Goal: Book appointment/travel/reservation

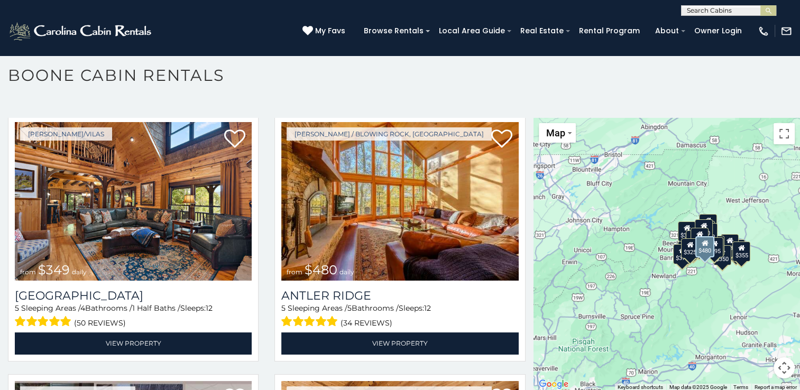
scroll to position [25, 0]
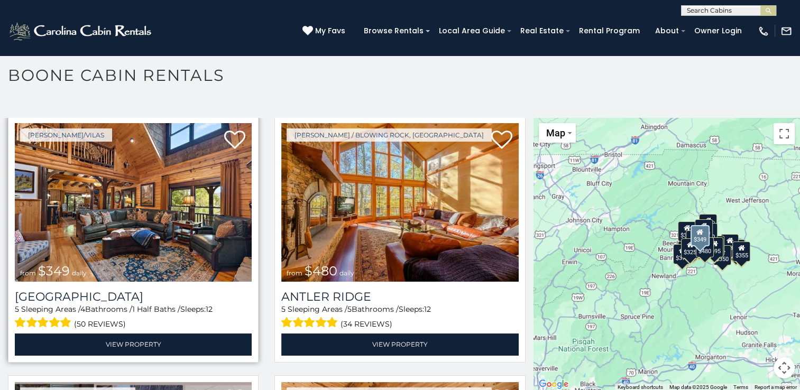
click at [199, 215] on img at bounding box center [133, 202] width 237 height 159
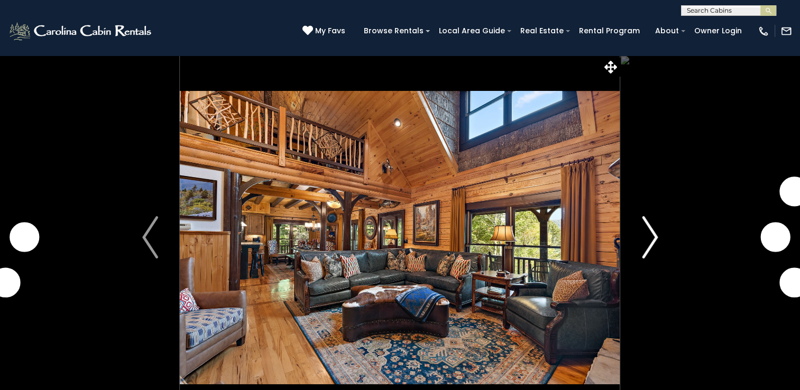
click at [656, 237] on img "Next" at bounding box center [650, 237] width 16 height 42
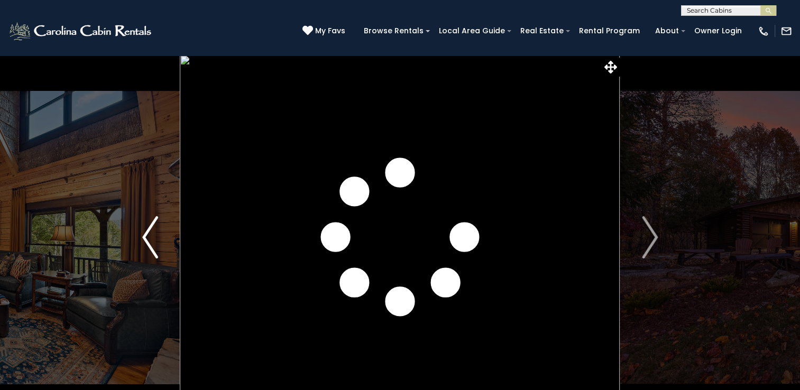
click at [155, 241] on img "Previous" at bounding box center [150, 237] width 16 height 42
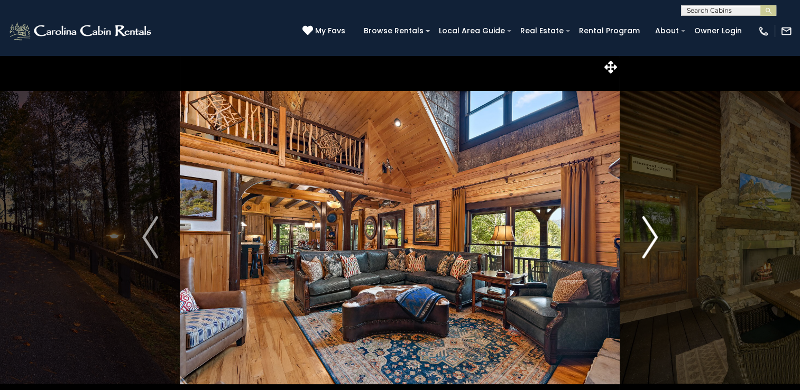
click at [653, 228] on img "Next" at bounding box center [650, 237] width 16 height 42
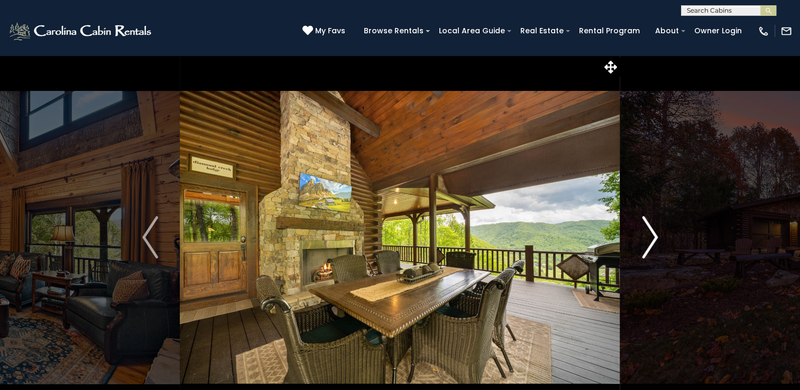
click at [653, 230] on img "Next" at bounding box center [650, 237] width 16 height 42
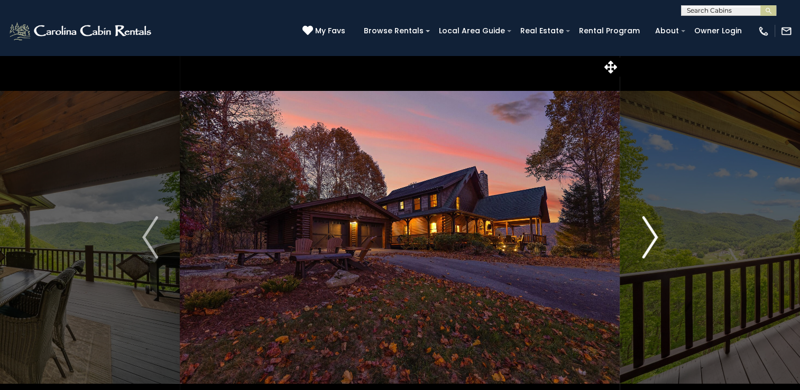
click at [653, 230] on img "Next" at bounding box center [650, 237] width 16 height 42
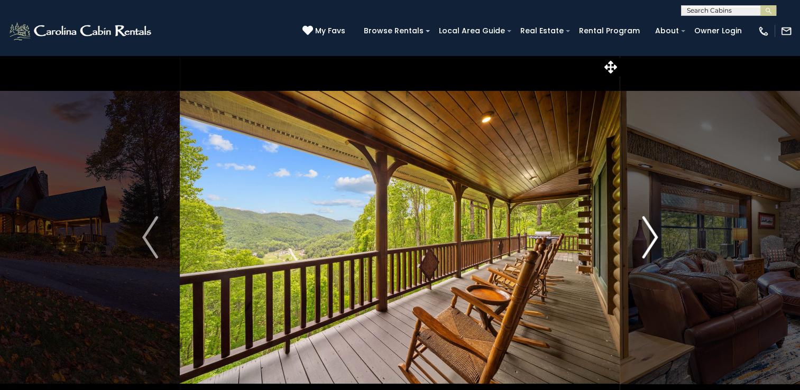
click at [653, 230] on img "Next" at bounding box center [650, 237] width 16 height 42
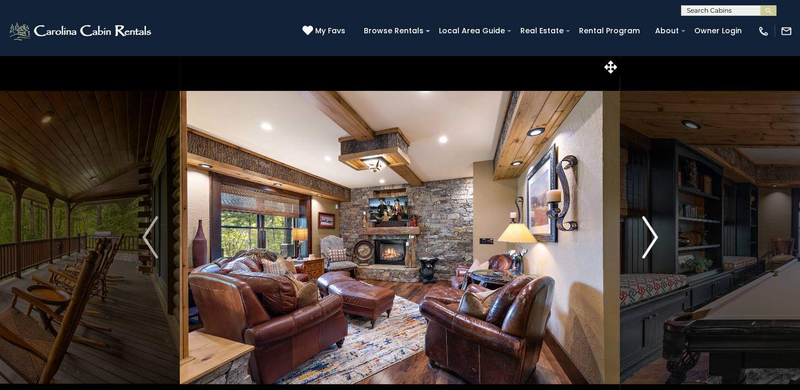
click at [654, 233] on img "Next" at bounding box center [650, 237] width 16 height 42
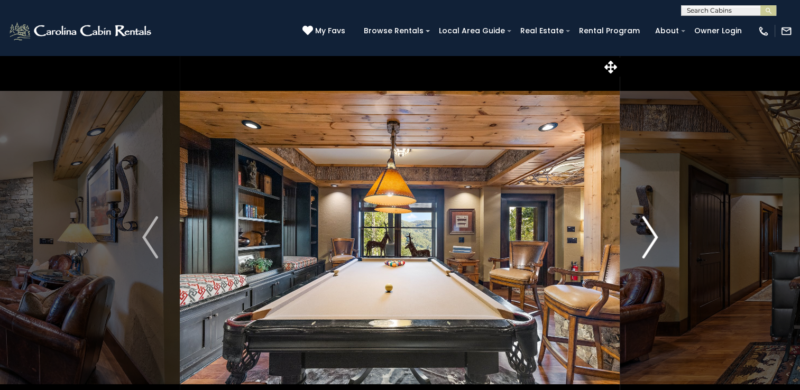
click at [654, 233] on img "Next" at bounding box center [650, 237] width 16 height 42
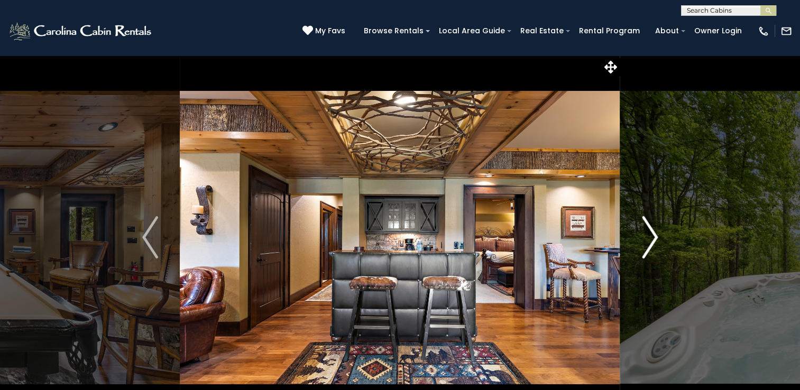
click at [654, 236] on img "Next" at bounding box center [650, 237] width 16 height 42
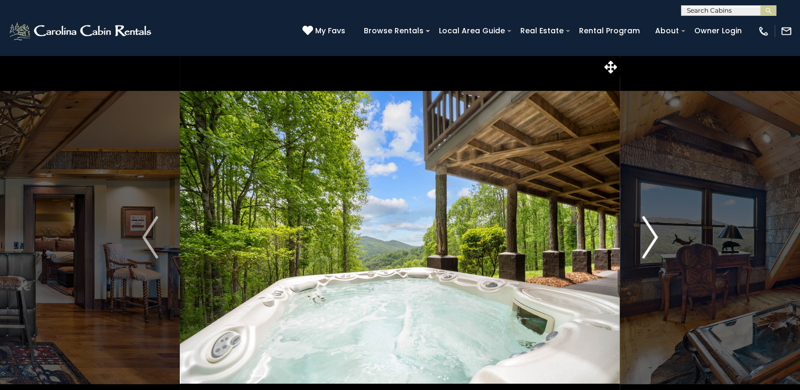
click at [653, 240] on img "Next" at bounding box center [650, 237] width 16 height 42
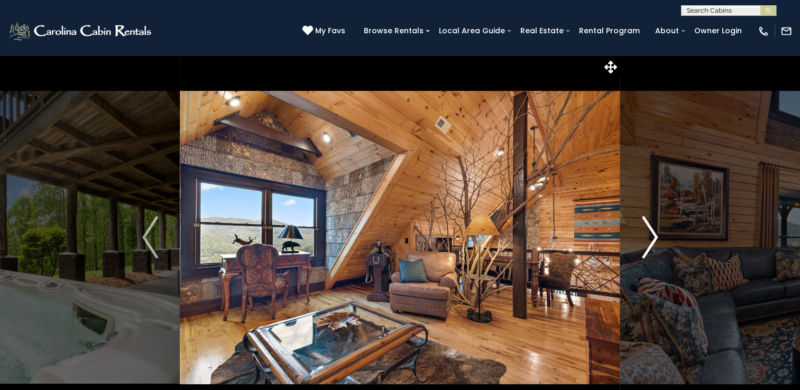
click at [653, 240] on img "Next" at bounding box center [650, 237] width 16 height 42
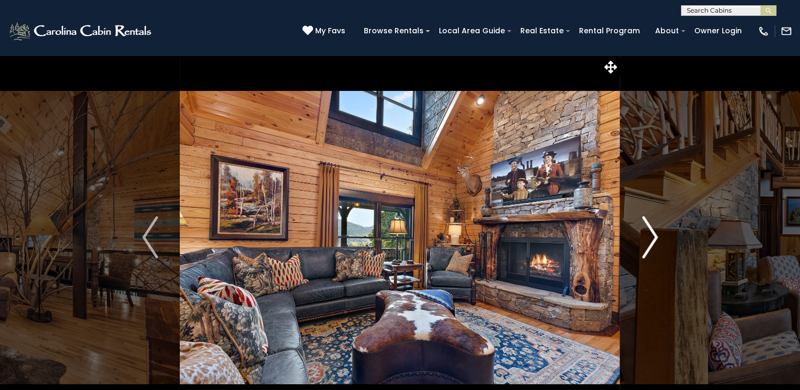
click at [654, 244] on img "Next" at bounding box center [650, 237] width 16 height 42
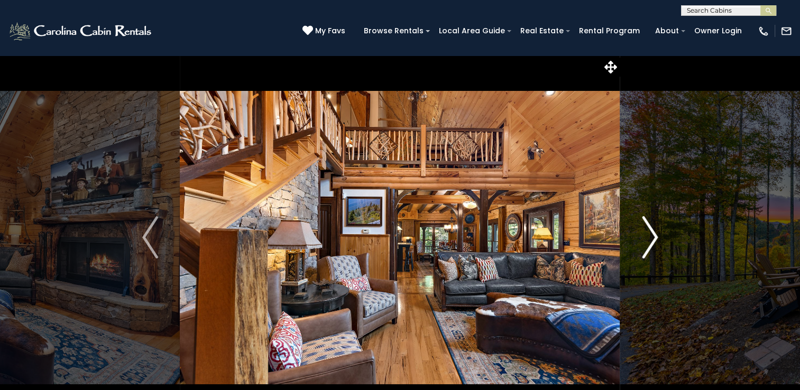
click at [656, 251] on img "Next" at bounding box center [650, 237] width 16 height 42
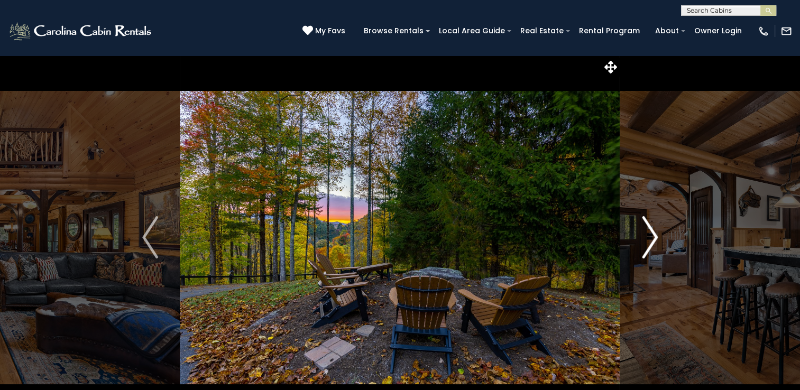
click at [657, 254] on img "Next" at bounding box center [650, 237] width 16 height 42
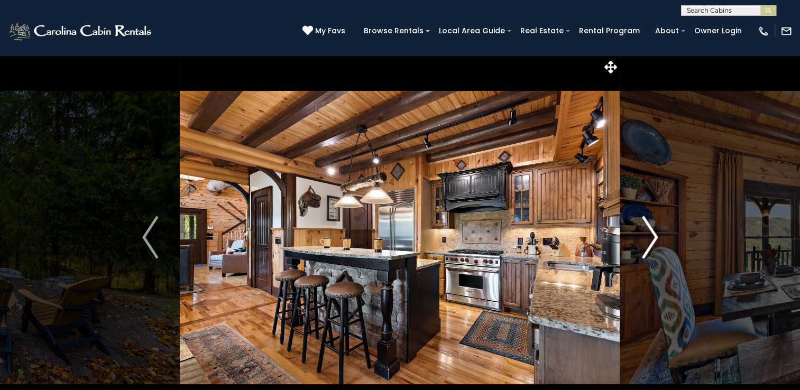
click at [659, 262] on button "Next" at bounding box center [649, 237] width 59 height 365
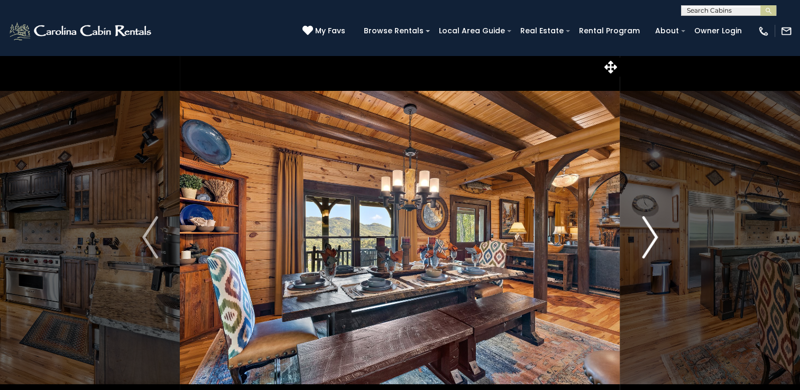
click at [659, 262] on button "Next" at bounding box center [649, 237] width 59 height 365
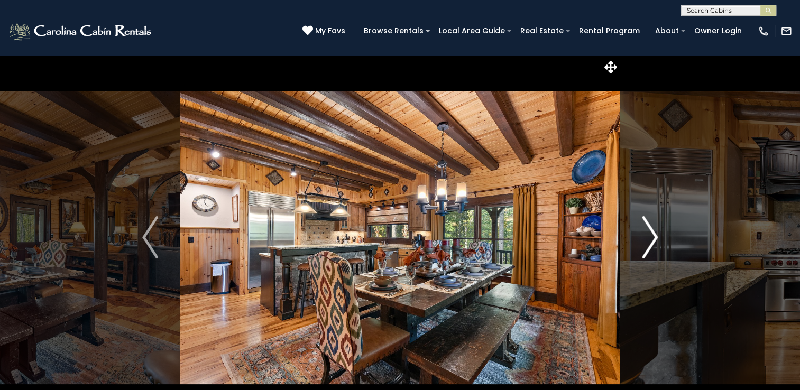
click at [660, 263] on button "Next" at bounding box center [649, 237] width 59 height 365
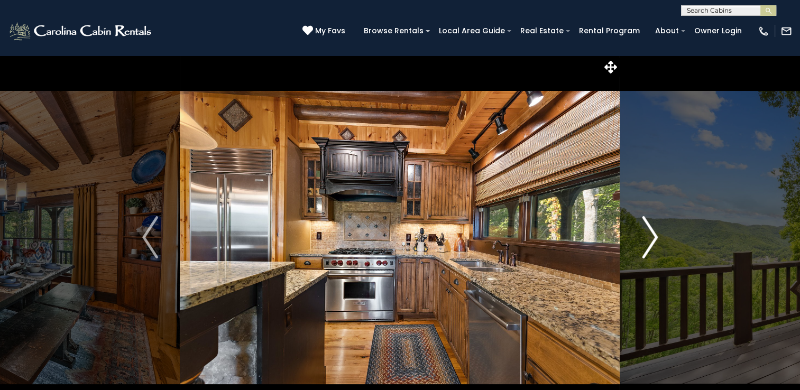
click at [660, 263] on button "Next" at bounding box center [649, 237] width 59 height 365
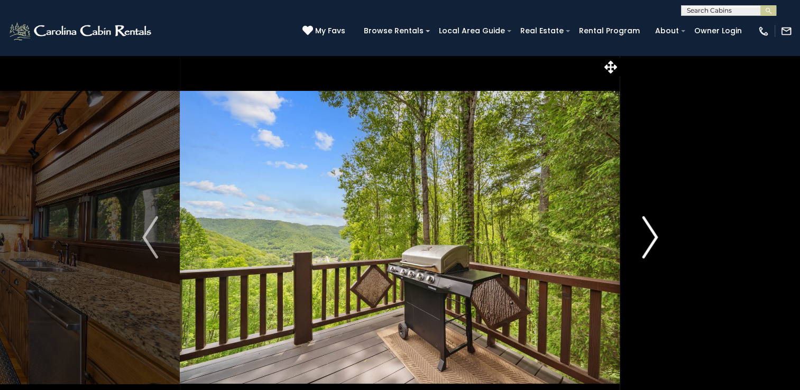
click at [662, 268] on button "Next" at bounding box center [649, 237] width 59 height 365
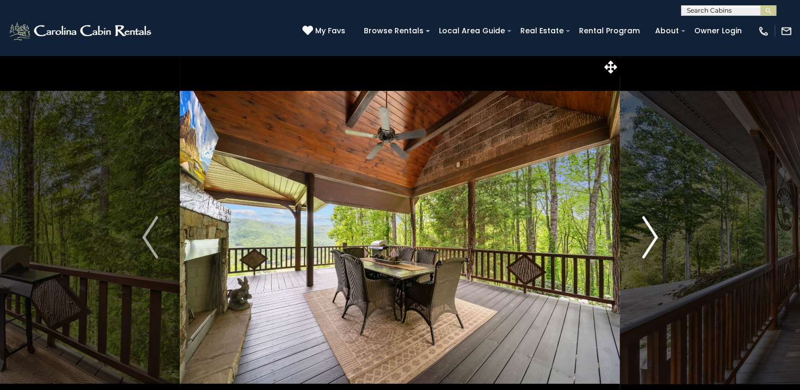
click at [662, 271] on button "Next" at bounding box center [649, 237] width 59 height 365
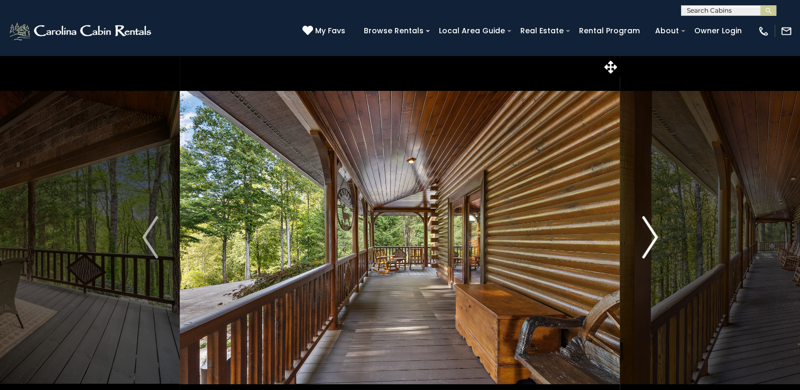
click at [662, 271] on button "Next" at bounding box center [649, 237] width 59 height 365
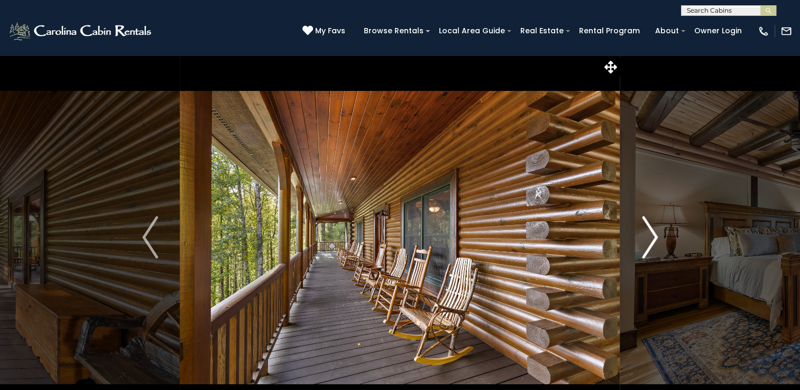
click at [662, 271] on button "Next" at bounding box center [649, 237] width 59 height 365
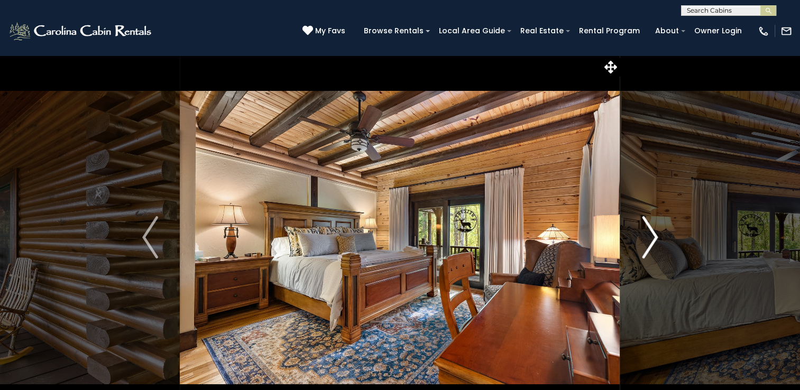
click at [662, 271] on button "Next" at bounding box center [649, 237] width 59 height 365
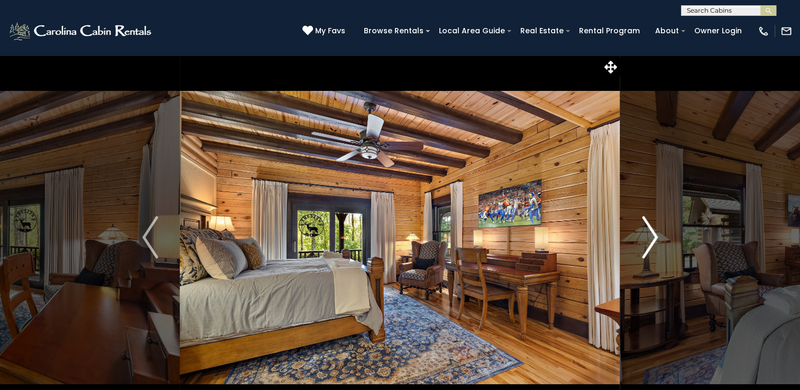
click at [663, 276] on button "Next" at bounding box center [649, 237] width 59 height 365
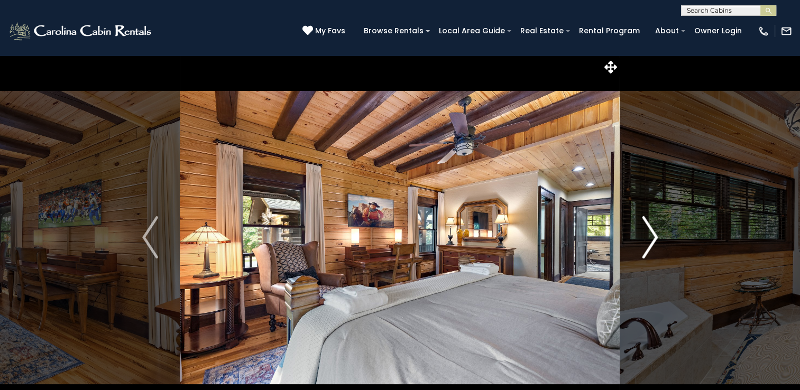
click at [662, 276] on button "Next" at bounding box center [649, 237] width 59 height 365
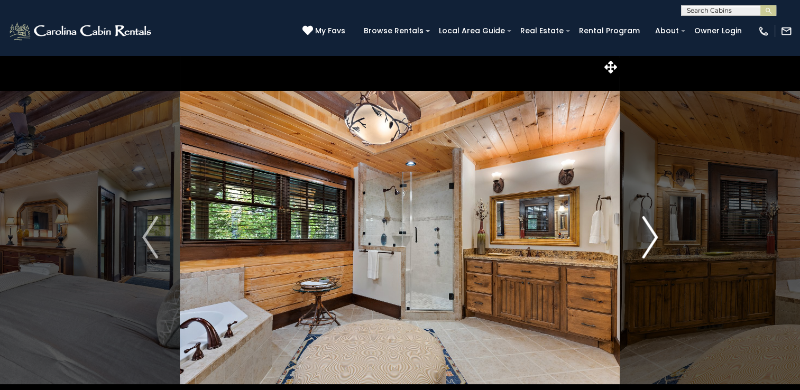
click at [662, 276] on button "Next" at bounding box center [649, 237] width 59 height 365
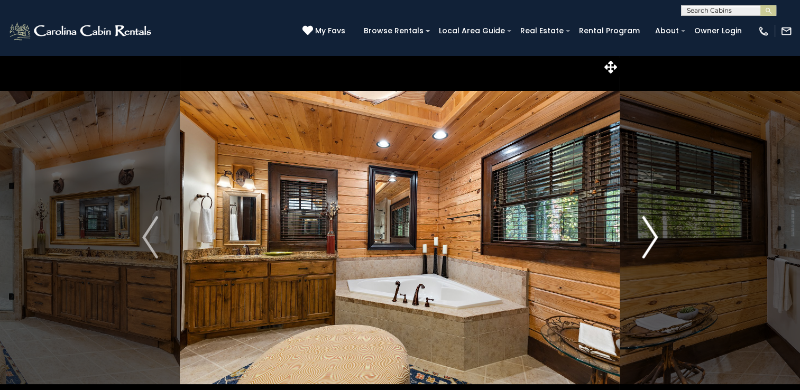
click at [662, 276] on button "Next" at bounding box center [649, 237] width 59 height 365
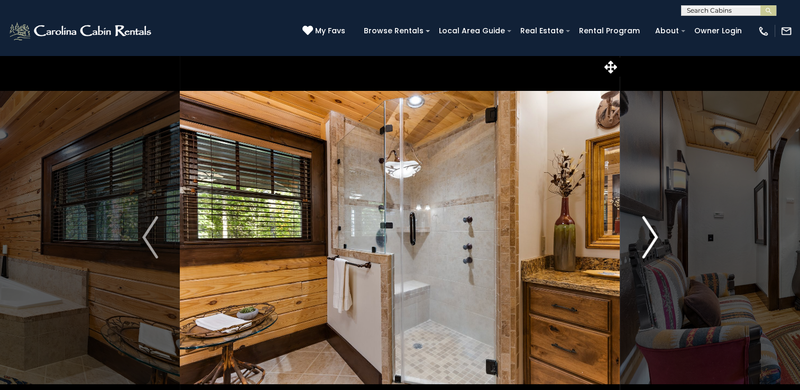
click at [662, 276] on button "Next" at bounding box center [649, 237] width 59 height 365
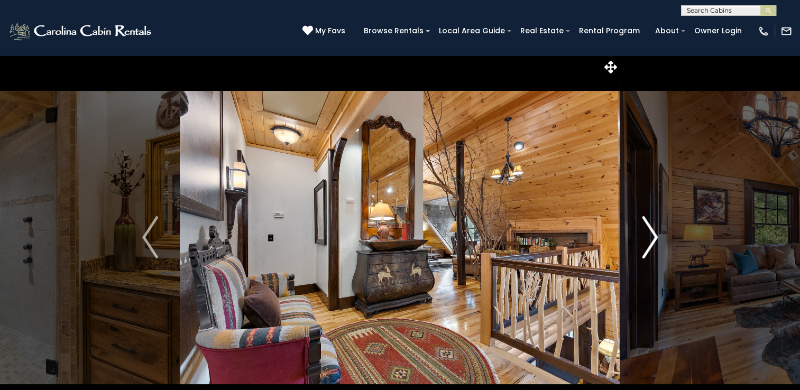
click at [662, 276] on button "Next" at bounding box center [649, 237] width 59 height 365
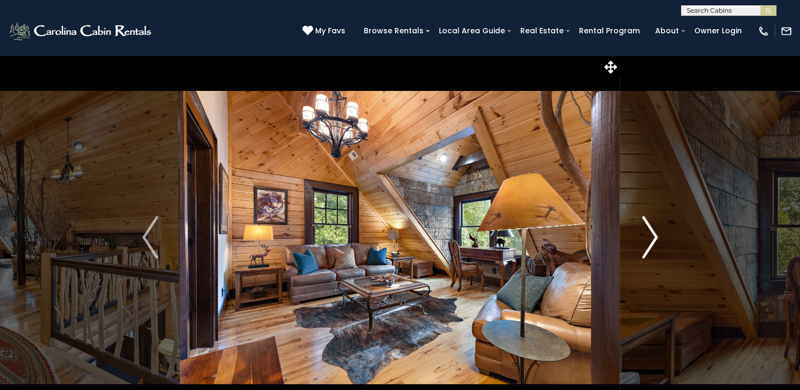
click at [662, 280] on button "Next" at bounding box center [649, 237] width 59 height 365
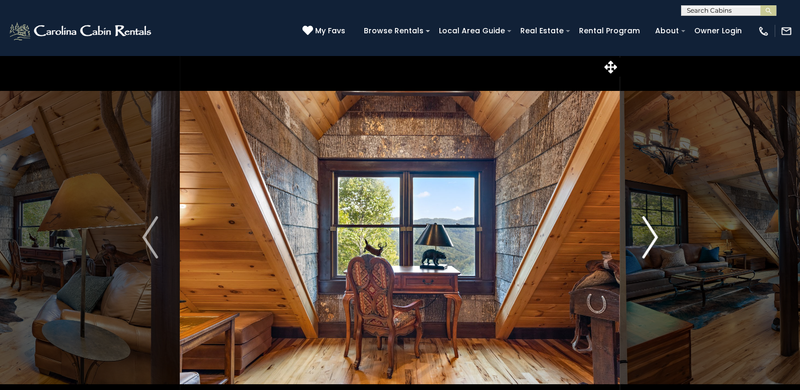
click at [662, 282] on button "Next" at bounding box center [649, 237] width 59 height 365
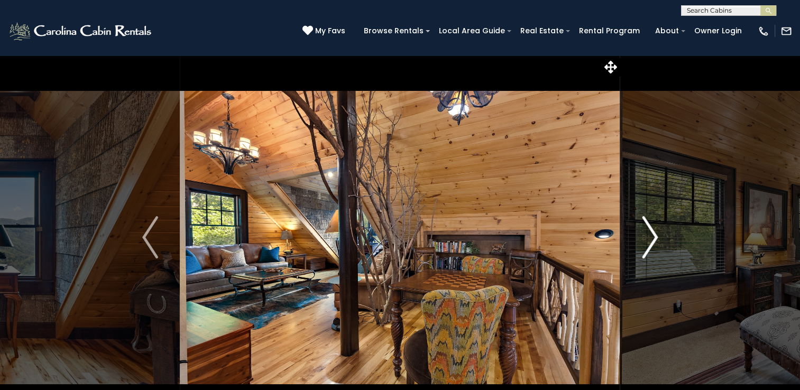
click at [662, 282] on button "Next" at bounding box center [649, 237] width 59 height 365
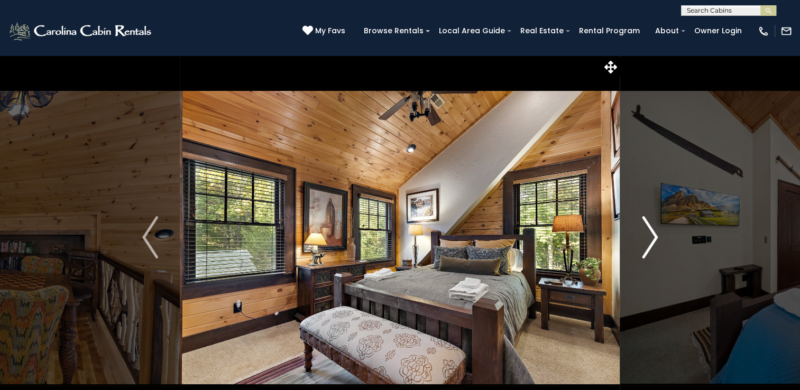
click at [662, 283] on button "Next" at bounding box center [649, 237] width 59 height 365
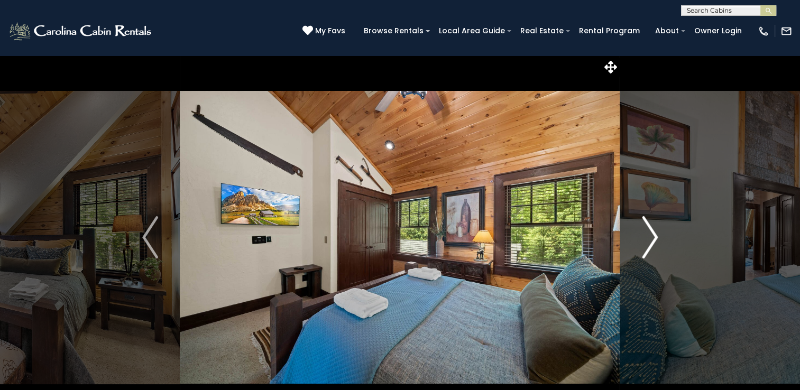
click at [662, 283] on button "Next" at bounding box center [649, 237] width 59 height 365
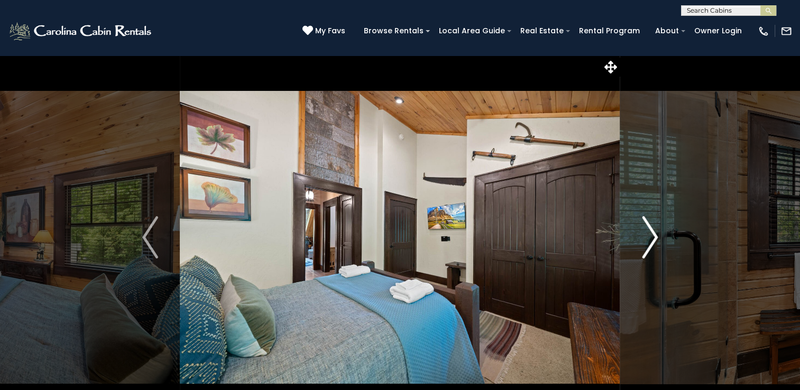
click at [661, 284] on button "Next" at bounding box center [649, 237] width 59 height 365
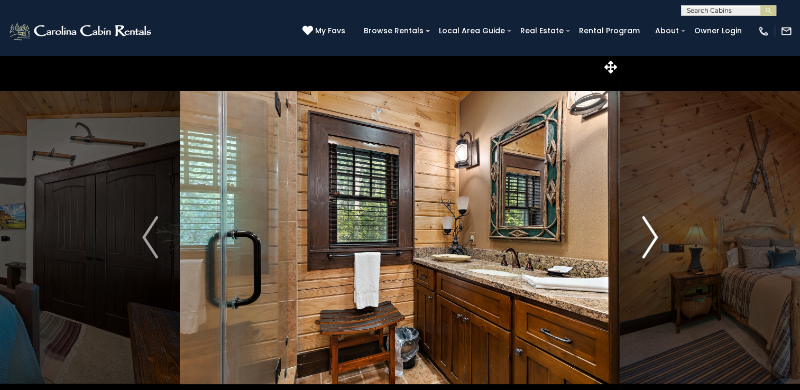
click at [661, 284] on button "Next" at bounding box center [649, 237] width 59 height 365
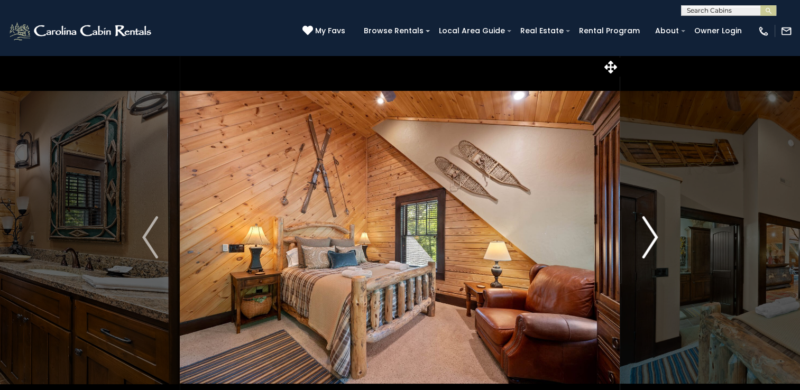
click at [661, 287] on button "Next" at bounding box center [649, 237] width 59 height 365
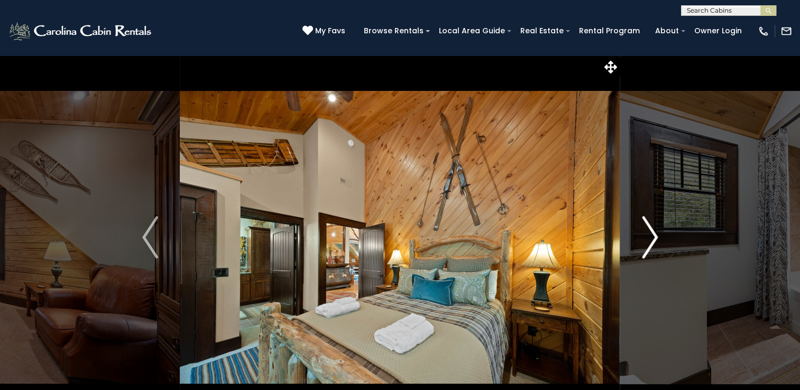
click at [661, 287] on button "Next" at bounding box center [649, 237] width 59 height 365
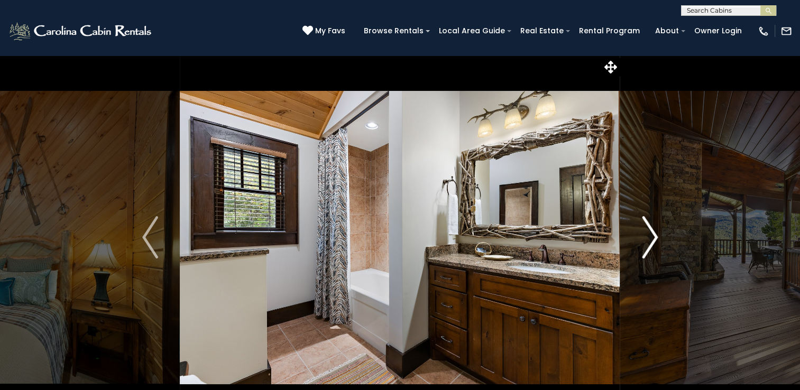
click at [661, 287] on button "Next" at bounding box center [649, 237] width 59 height 365
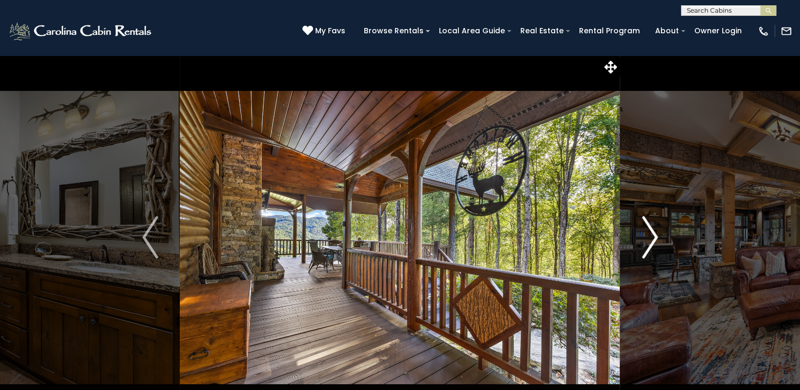
click at [661, 287] on button "Next" at bounding box center [649, 237] width 59 height 365
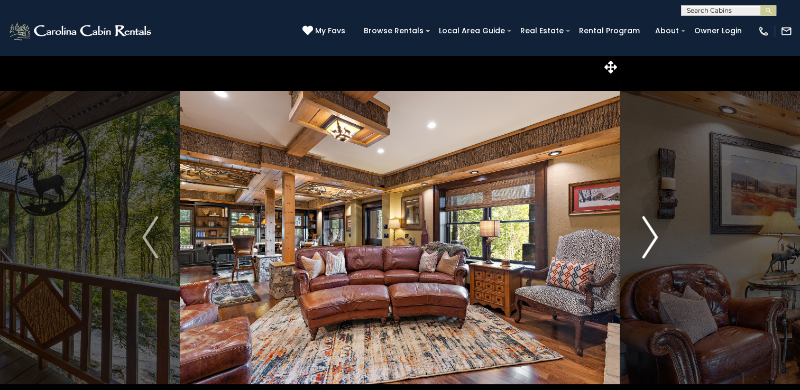
click at [654, 284] on button "Next" at bounding box center [649, 237] width 59 height 365
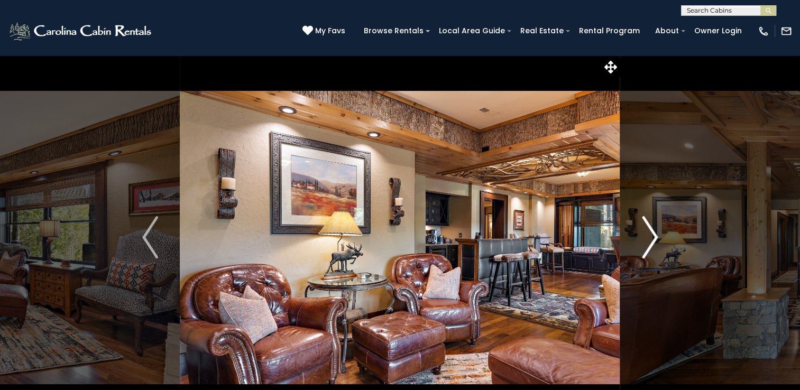
click at [654, 284] on button "Next" at bounding box center [649, 237] width 59 height 365
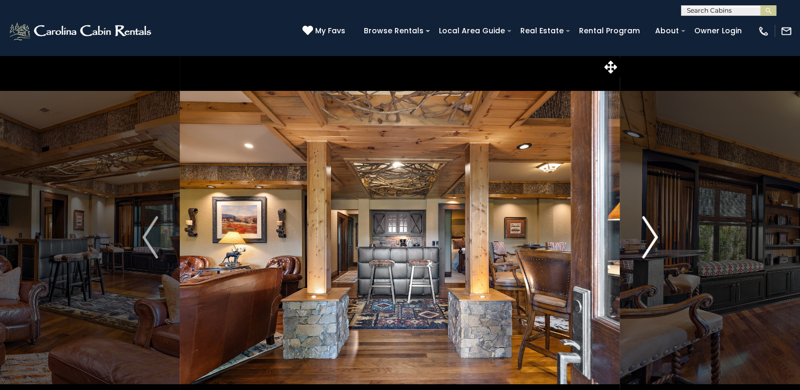
click at [654, 284] on button "Next" at bounding box center [649, 237] width 59 height 365
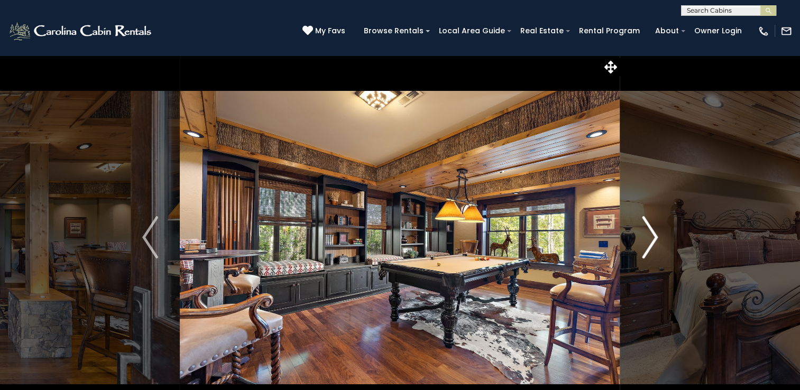
click at [654, 284] on button "Next" at bounding box center [649, 237] width 59 height 365
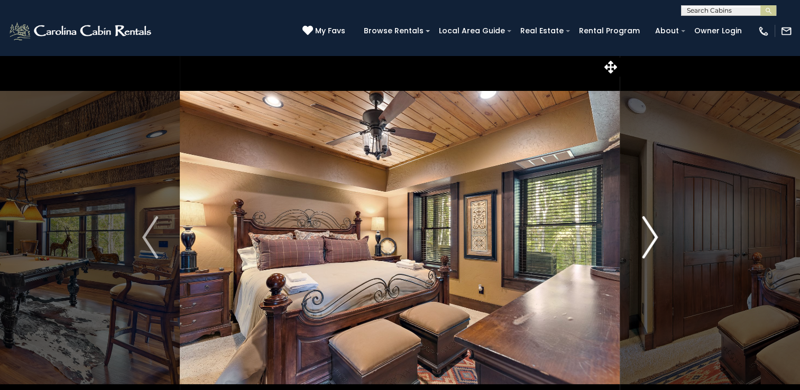
click at [654, 284] on button "Next" at bounding box center [649, 237] width 59 height 365
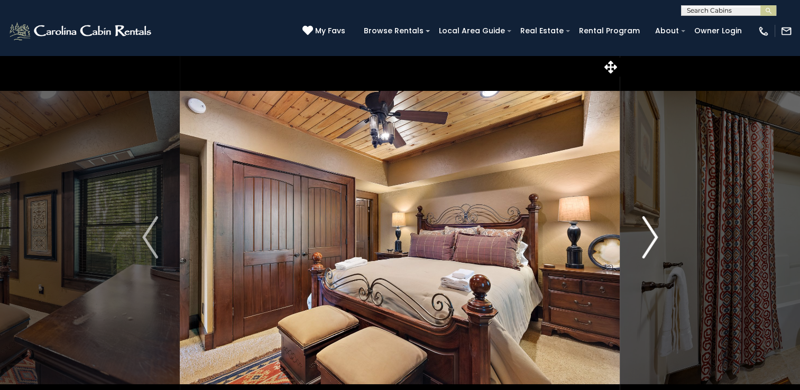
click at [654, 284] on button "Next" at bounding box center [649, 237] width 59 height 365
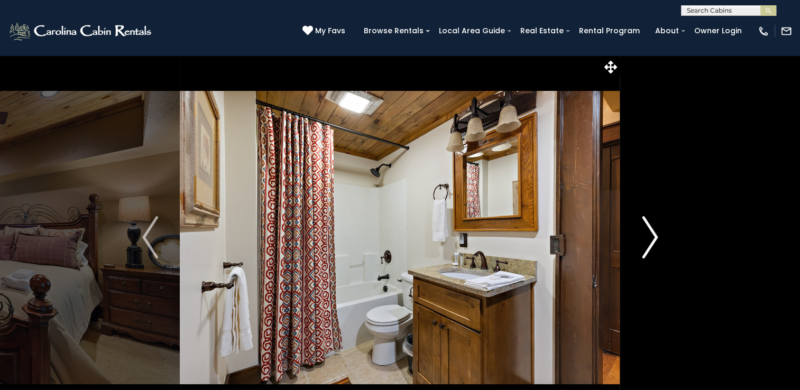
click at [654, 284] on button "Next" at bounding box center [649, 237] width 59 height 365
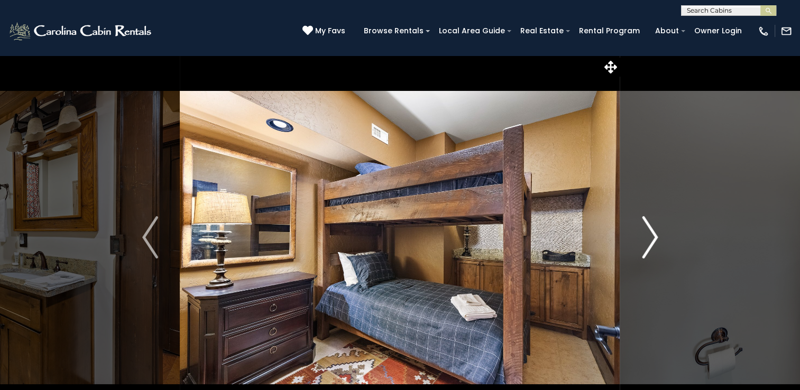
click at [654, 284] on button "Next" at bounding box center [649, 237] width 59 height 365
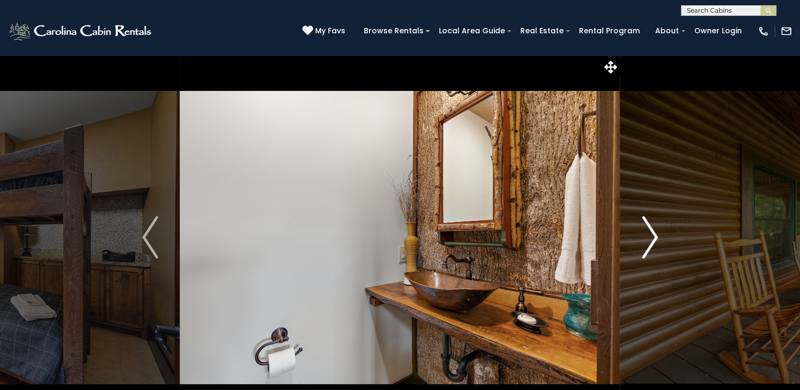
click at [654, 284] on button "Next" at bounding box center [649, 237] width 59 height 365
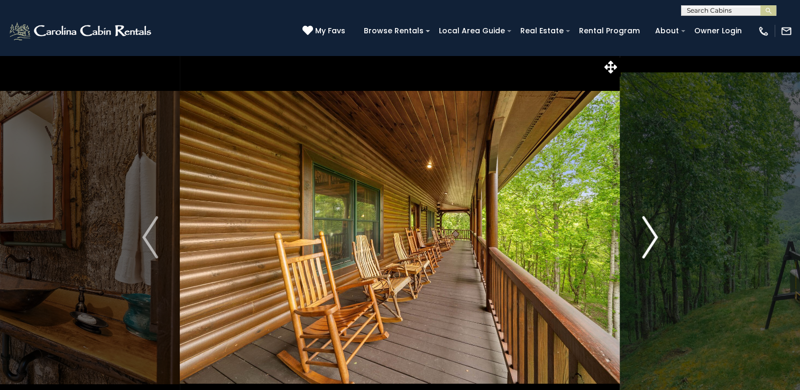
click at [654, 284] on button "Next" at bounding box center [649, 237] width 59 height 365
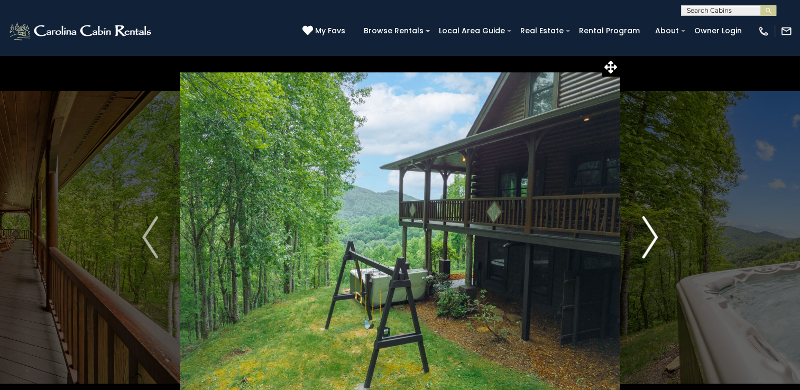
click at [654, 284] on button "Next" at bounding box center [649, 237] width 59 height 365
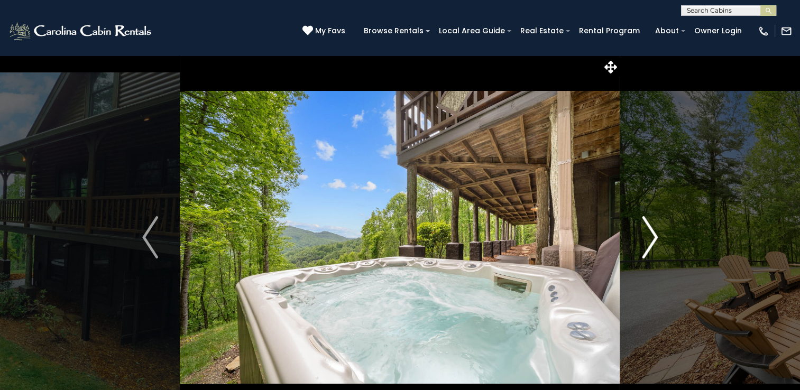
click at [654, 284] on button "Next" at bounding box center [649, 237] width 59 height 365
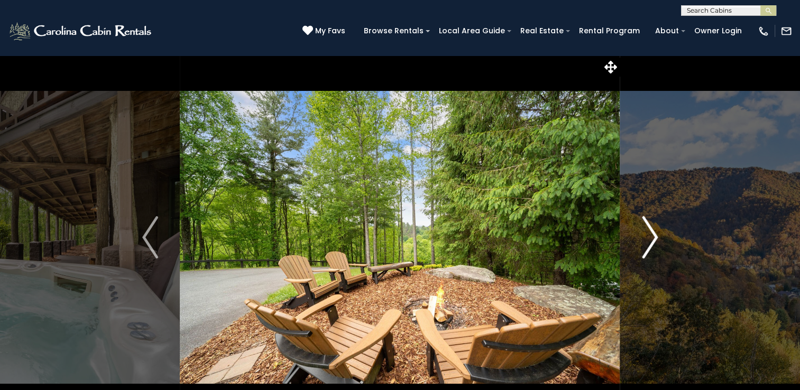
click at [654, 284] on button "Next" at bounding box center [649, 237] width 59 height 365
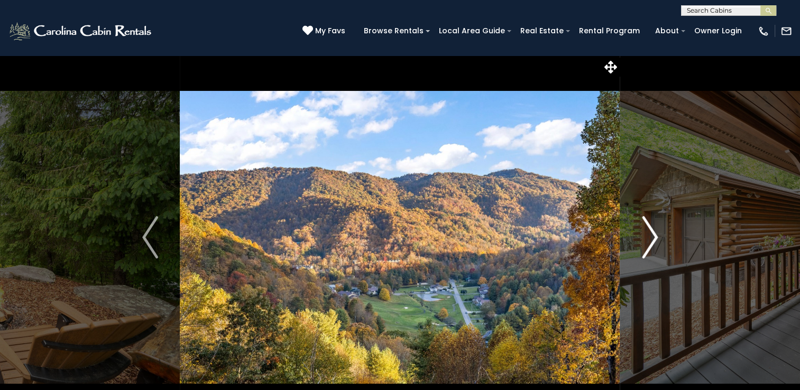
click at [654, 286] on button "Next" at bounding box center [649, 237] width 59 height 365
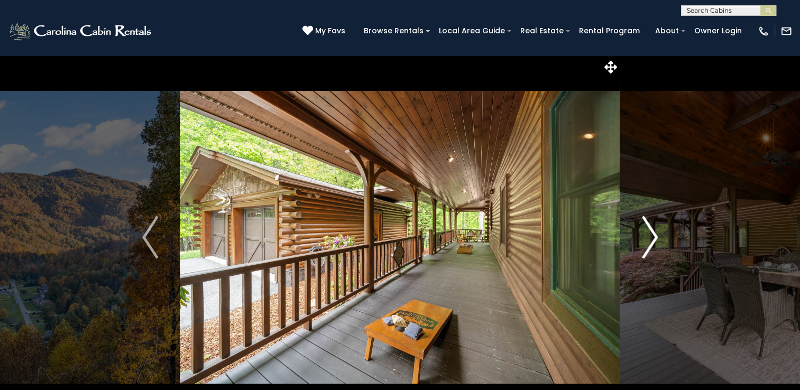
click at [654, 286] on button "Next" at bounding box center [649, 237] width 59 height 365
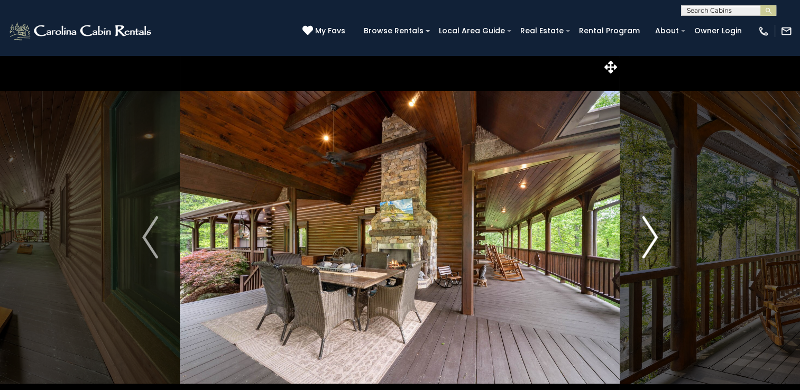
click at [654, 286] on button "Next" at bounding box center [649, 237] width 59 height 365
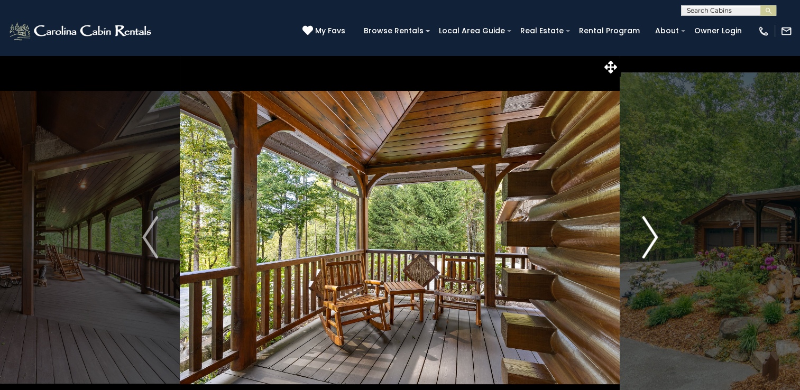
click at [654, 288] on button "Next" at bounding box center [649, 237] width 59 height 365
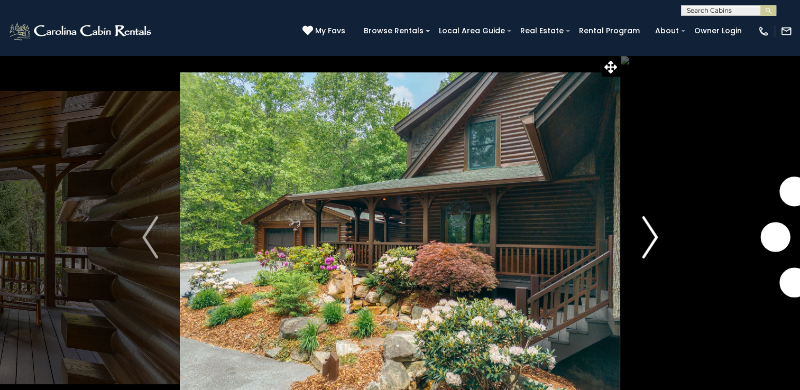
click at [654, 288] on button "Next" at bounding box center [649, 237] width 59 height 365
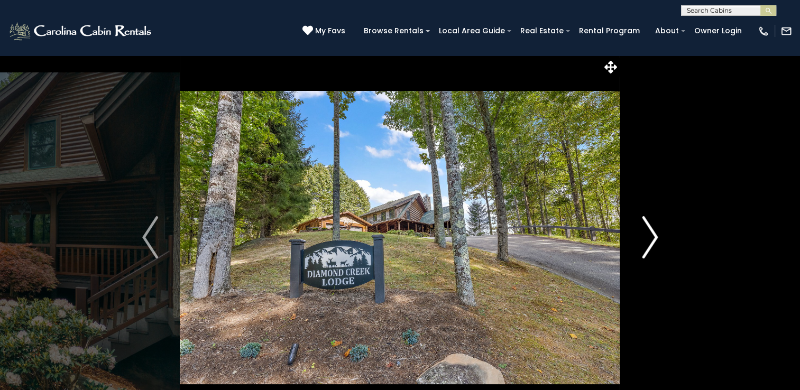
click at [654, 291] on button "Next" at bounding box center [649, 237] width 59 height 365
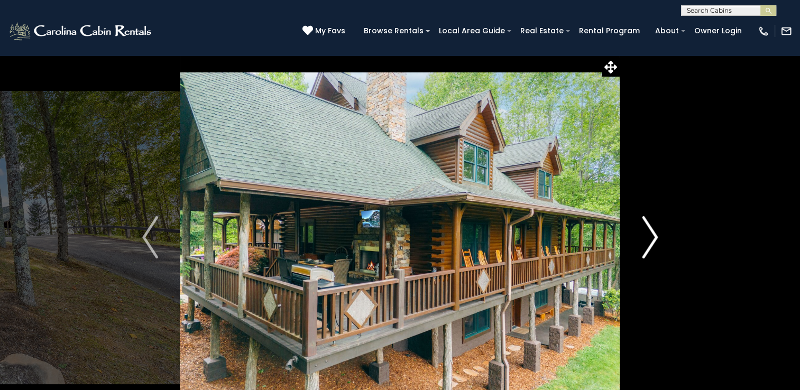
click at [644, 250] on img "Next" at bounding box center [650, 237] width 16 height 42
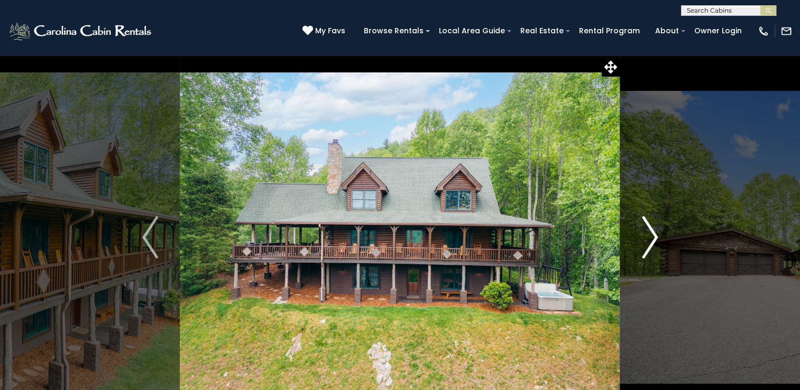
click at [644, 258] on img "Next" at bounding box center [650, 237] width 16 height 42
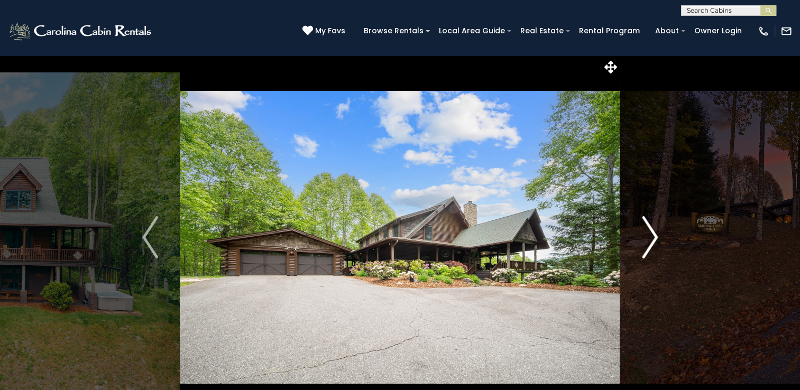
click at [644, 263] on button "Next" at bounding box center [649, 237] width 59 height 365
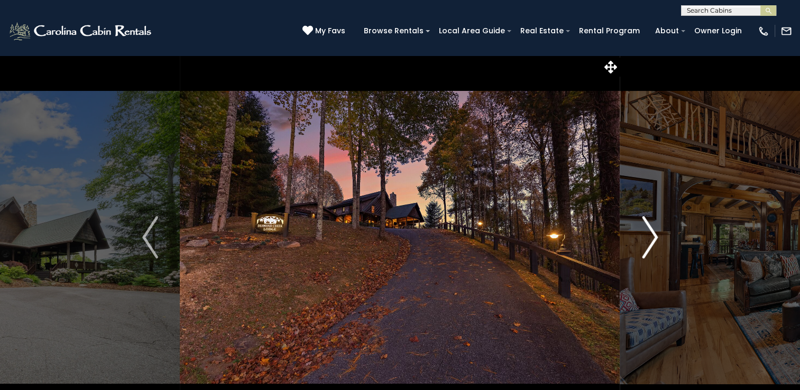
click at [644, 263] on button "Next" at bounding box center [649, 237] width 59 height 365
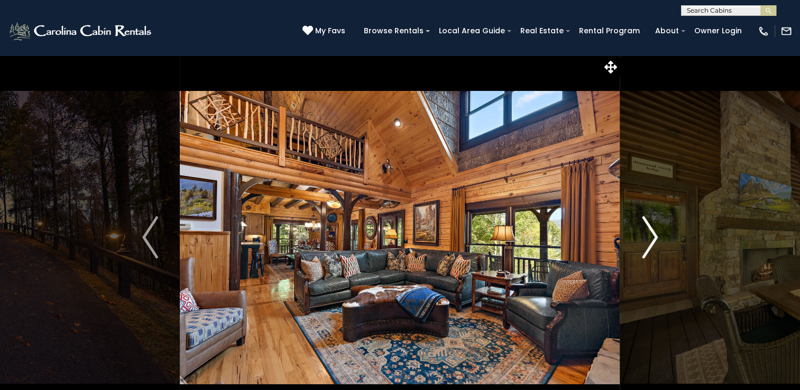
click at [644, 263] on button "Next" at bounding box center [649, 237] width 59 height 365
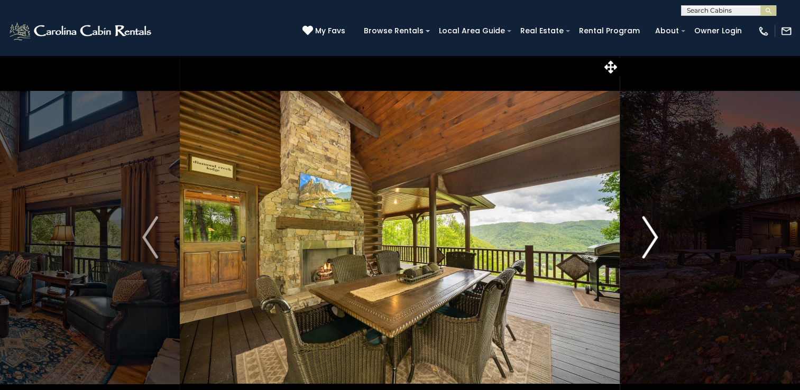
click at [662, 130] on button "Next" at bounding box center [649, 237] width 59 height 365
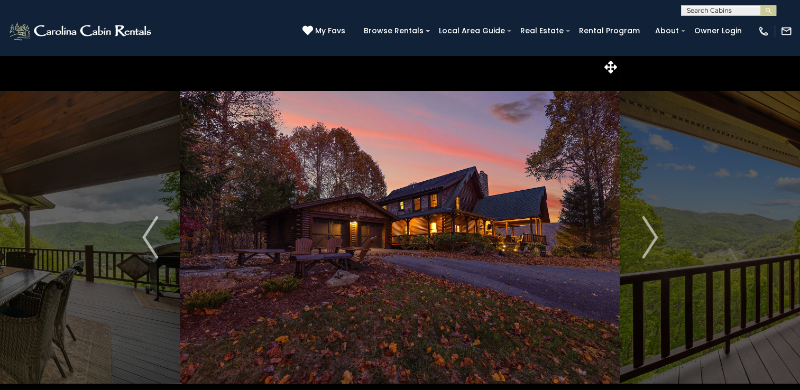
click at [564, 79] on img at bounding box center [400, 237] width 440 height 365
click at [609, 65] on icon at bounding box center [610, 67] width 13 height 13
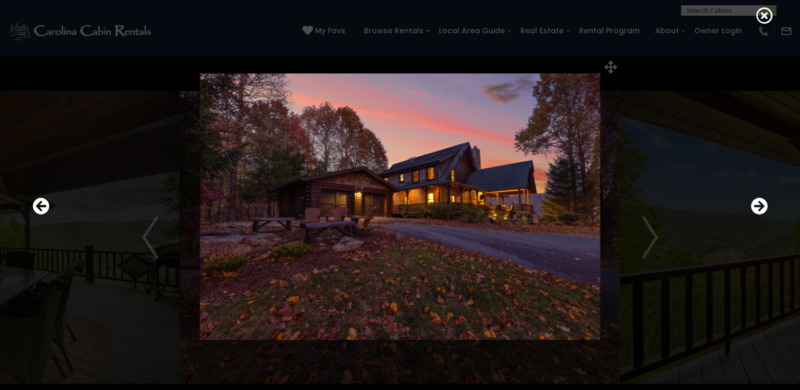
click at [605, 66] on div at bounding box center [400, 206] width 746 height 351
click at [761, 14] on icon at bounding box center [764, 15] width 17 height 17
